Goal: Task Accomplishment & Management: Use online tool/utility

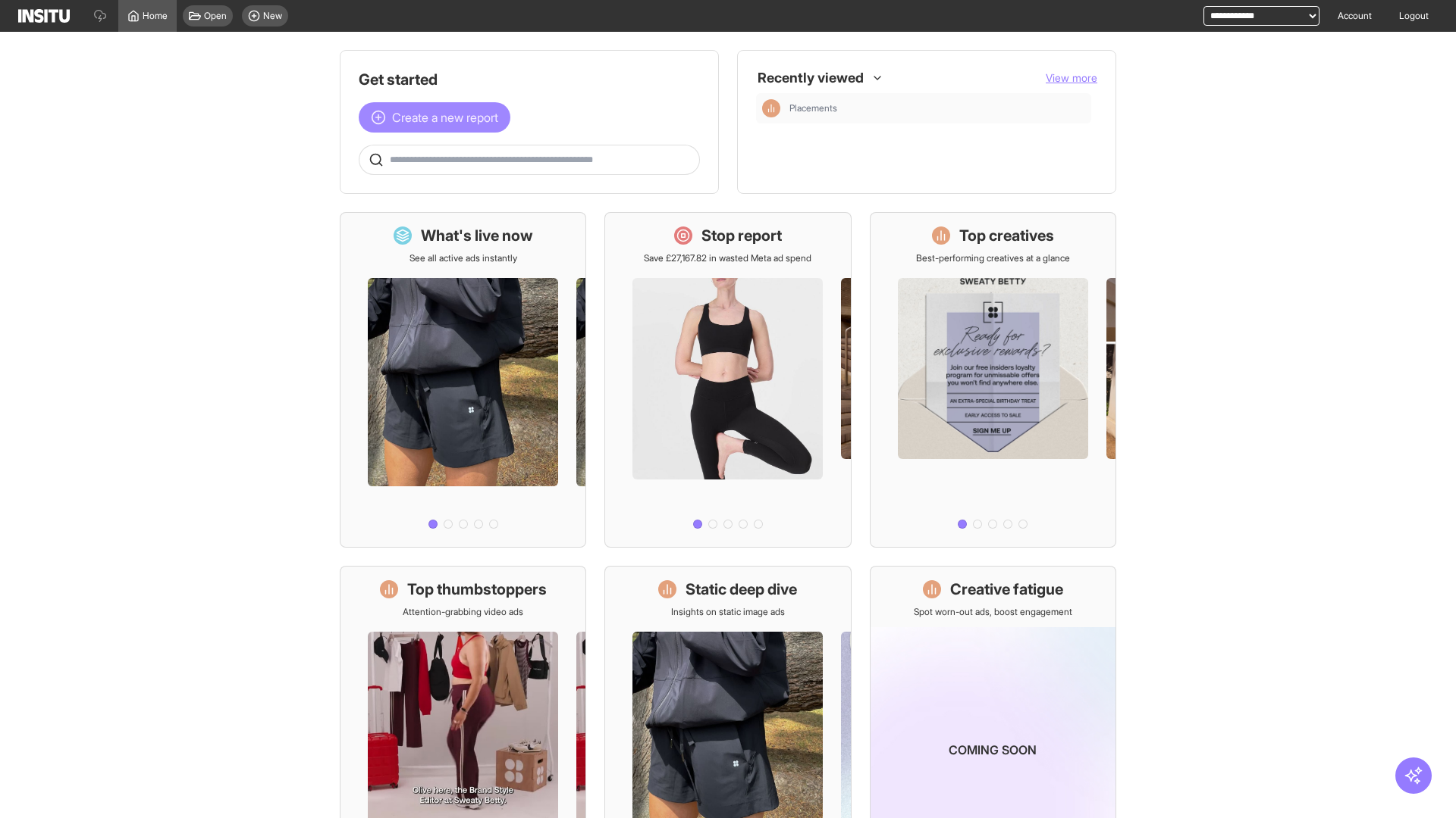
click at [438, 118] on span "Create a new report" at bounding box center [444, 117] width 107 height 18
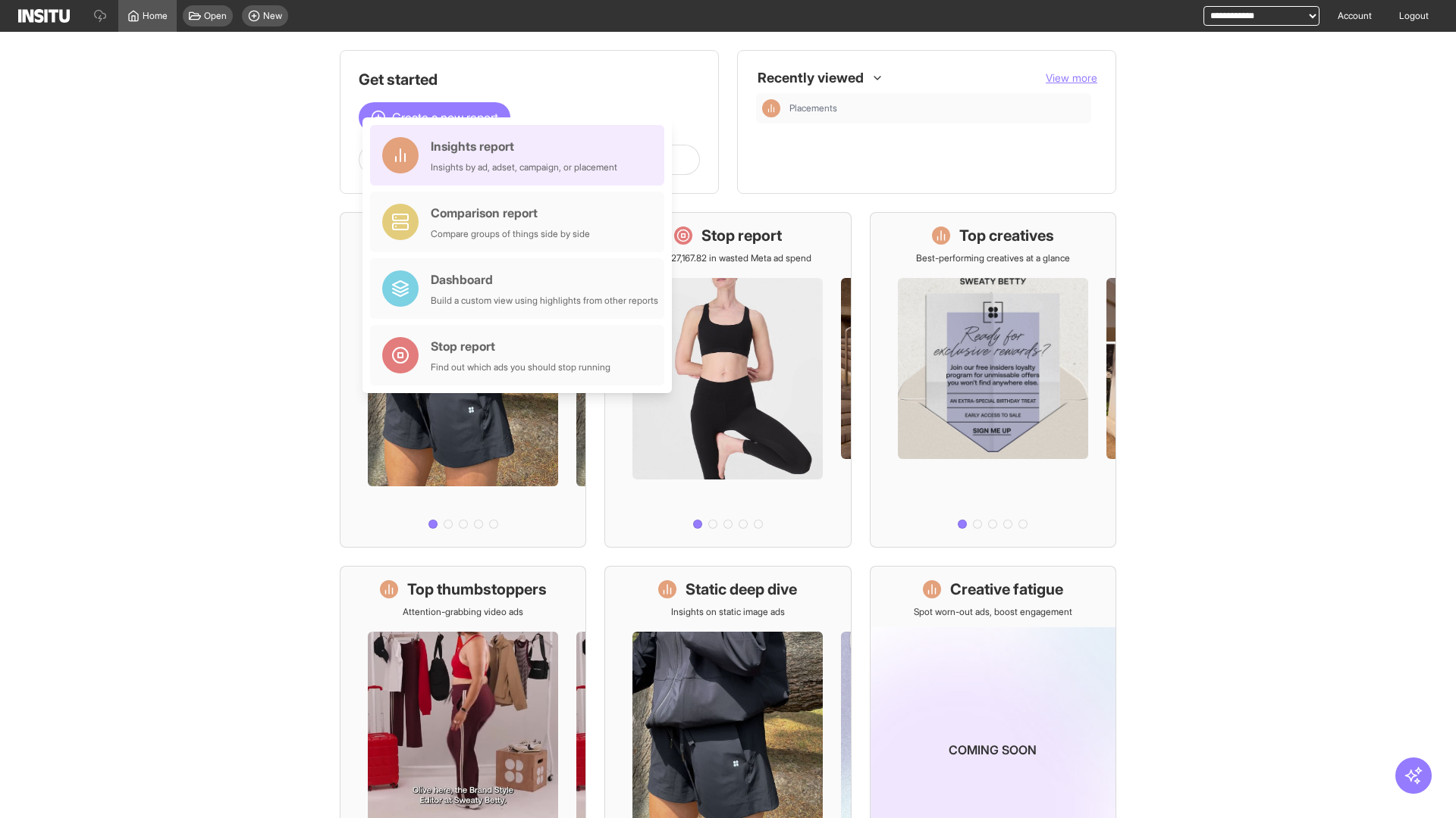
click at [521, 155] on div "Insights report Insights by ad, adset, campaign, or placement" at bounding box center [524, 154] width 187 height 36
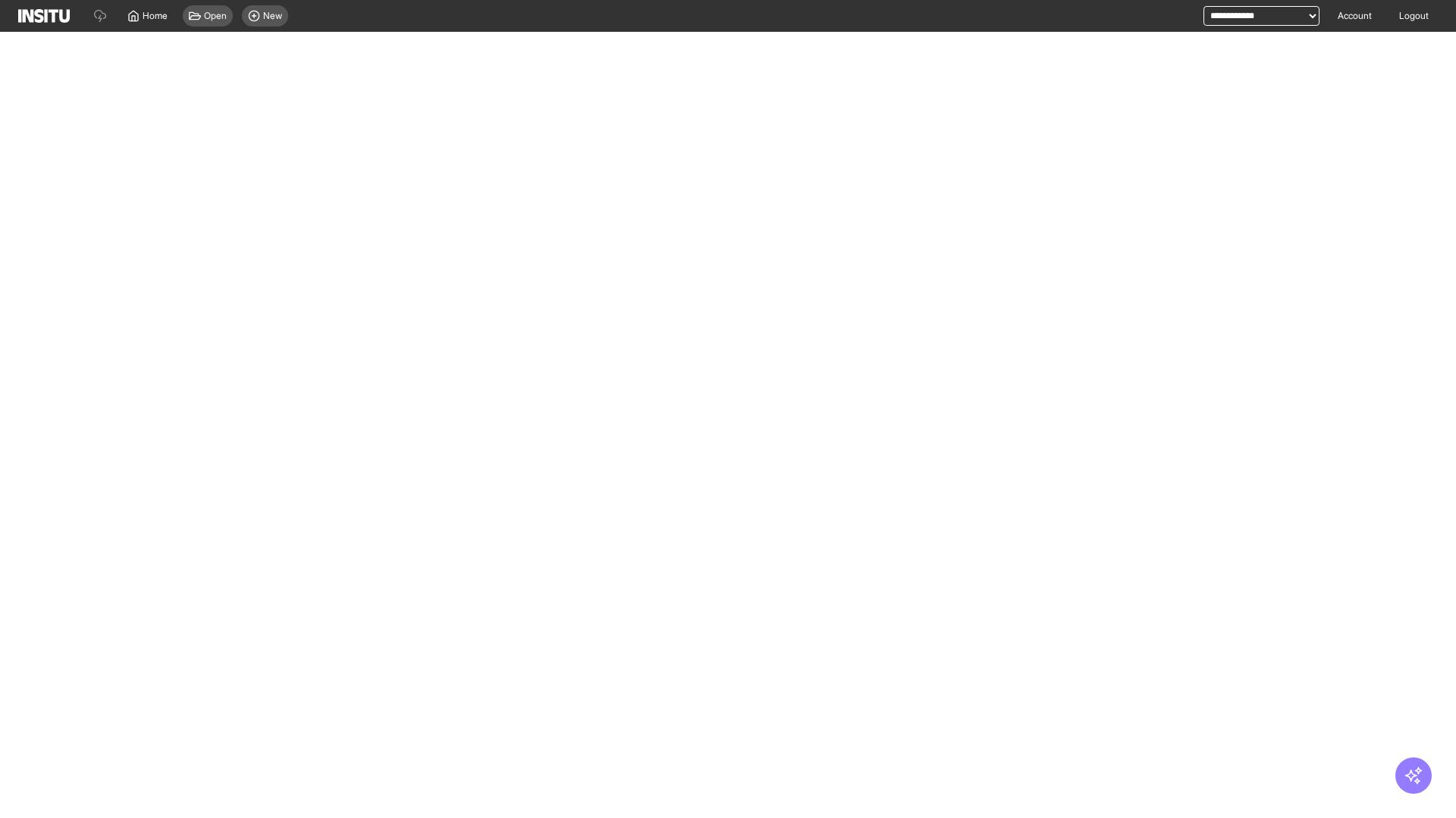
select select "**"
